Goal: Navigation & Orientation: Find specific page/section

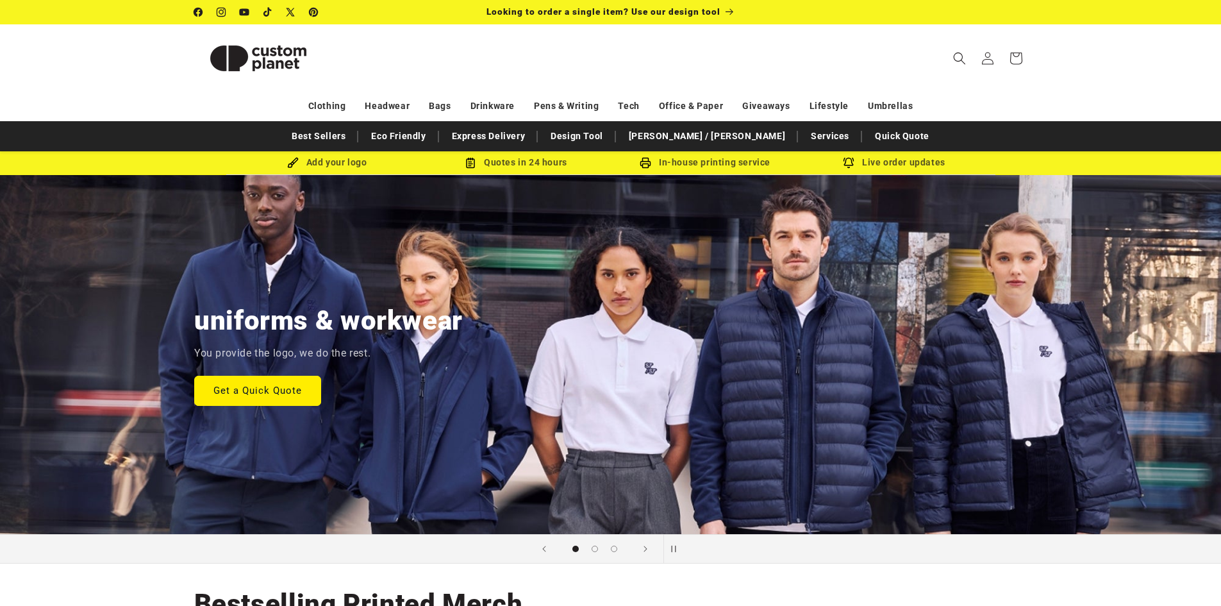
drag, startPoint x: 292, startPoint y: 153, endPoint x: 285, endPoint y: 162, distance: 11.0
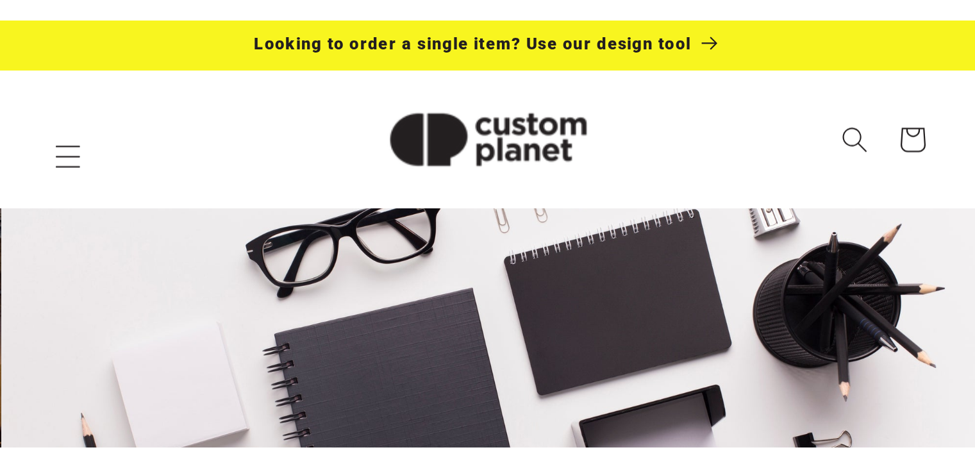
scroll to position [0, 1950]
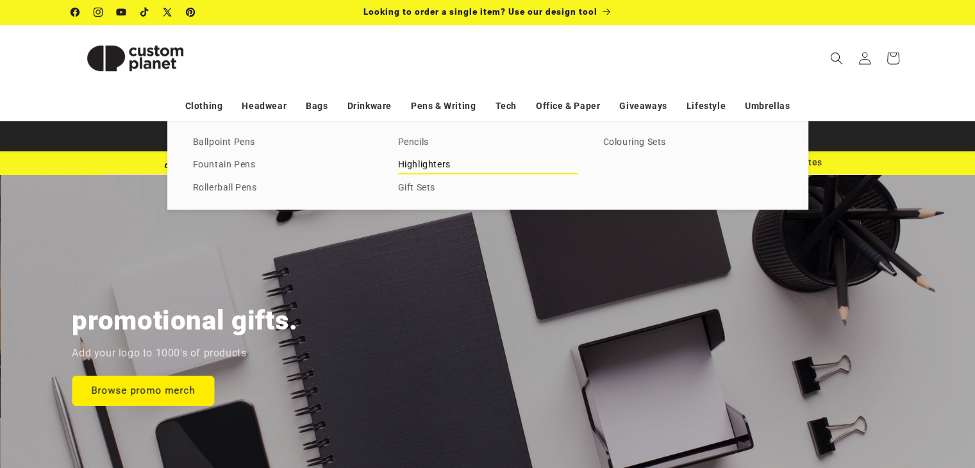
click at [428, 165] on link "Highlighters" at bounding box center [488, 164] width 180 height 17
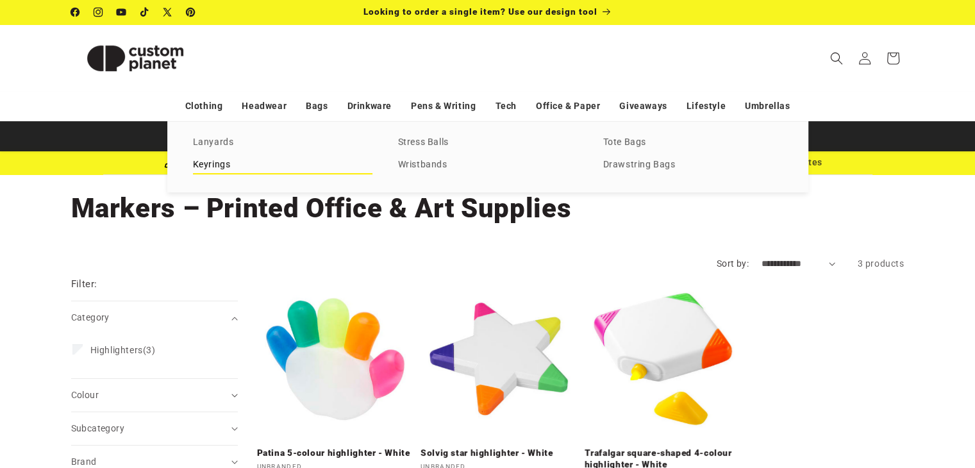
click at [317, 164] on link "Keyrings" at bounding box center [283, 164] width 180 height 17
